Goal: Task Accomplishment & Management: Manage account settings

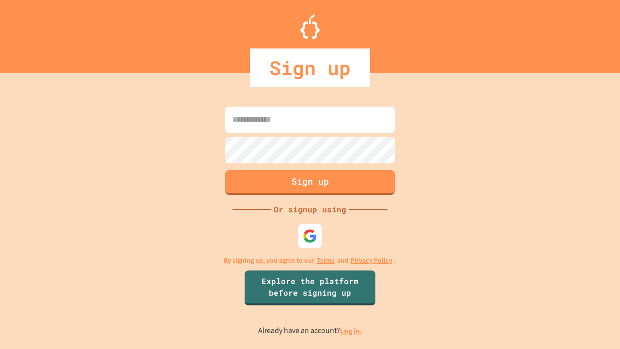
click at [352, 330] on link "Log in." at bounding box center [351, 330] width 22 height 10
